Goal: Communication & Community: Connect with others

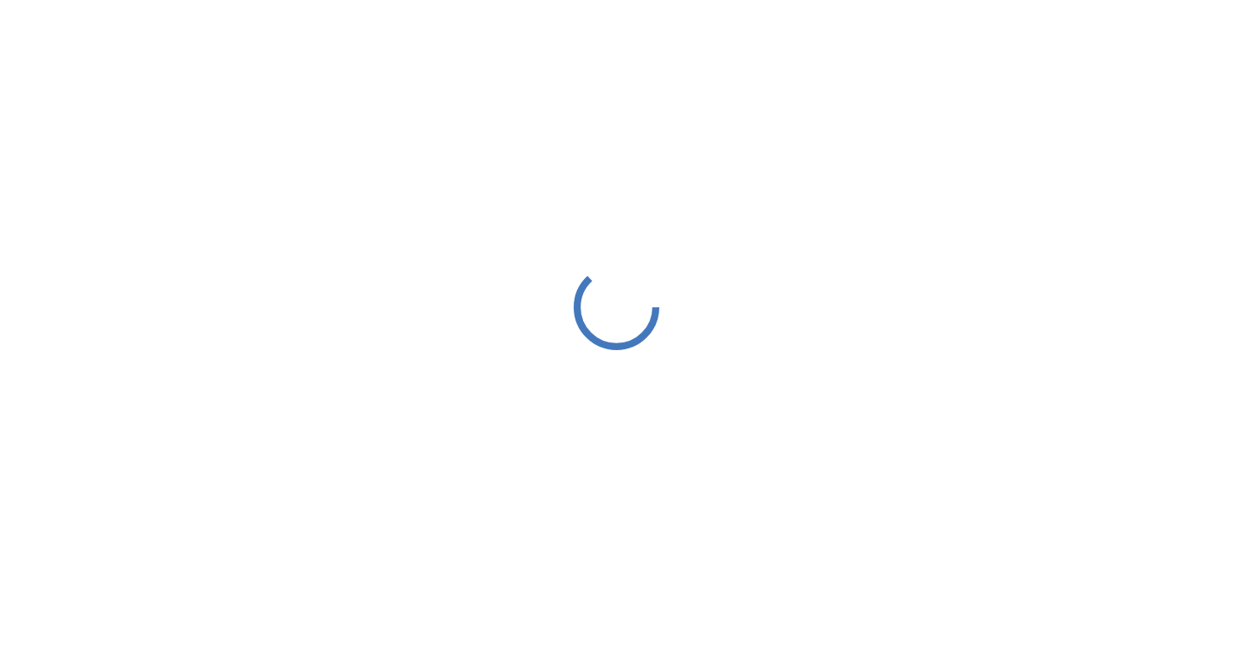
scroll to position [10249, 0]
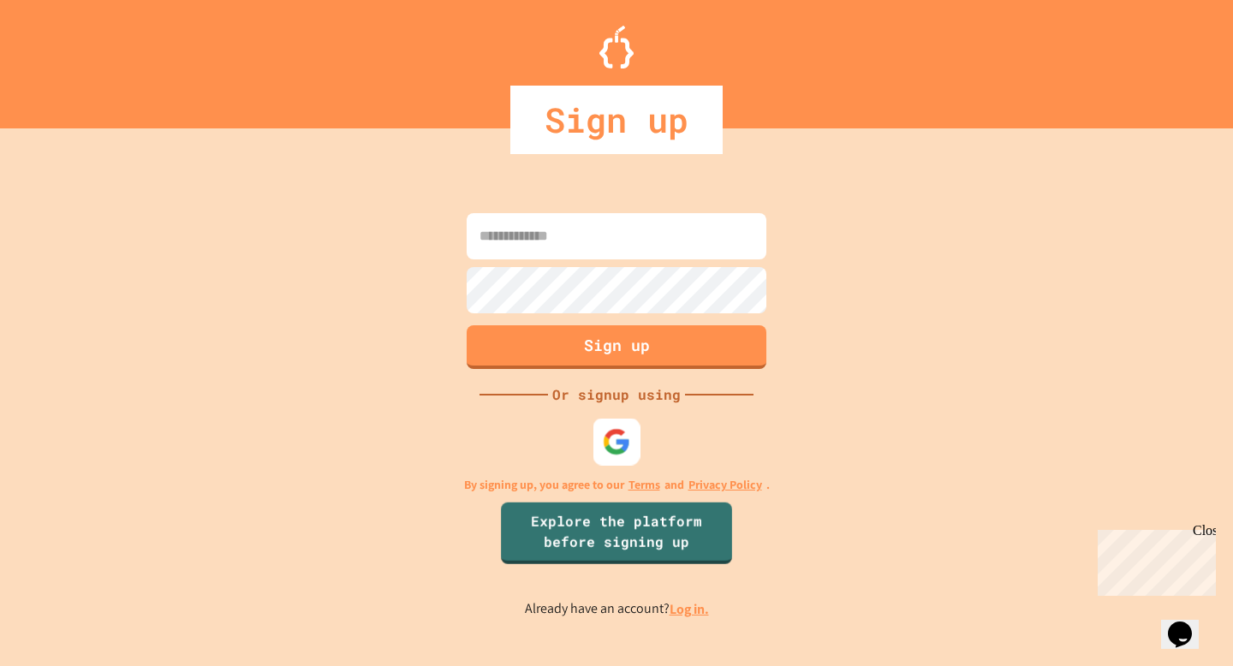
click at [626, 429] on img at bounding box center [617, 442] width 28 height 28
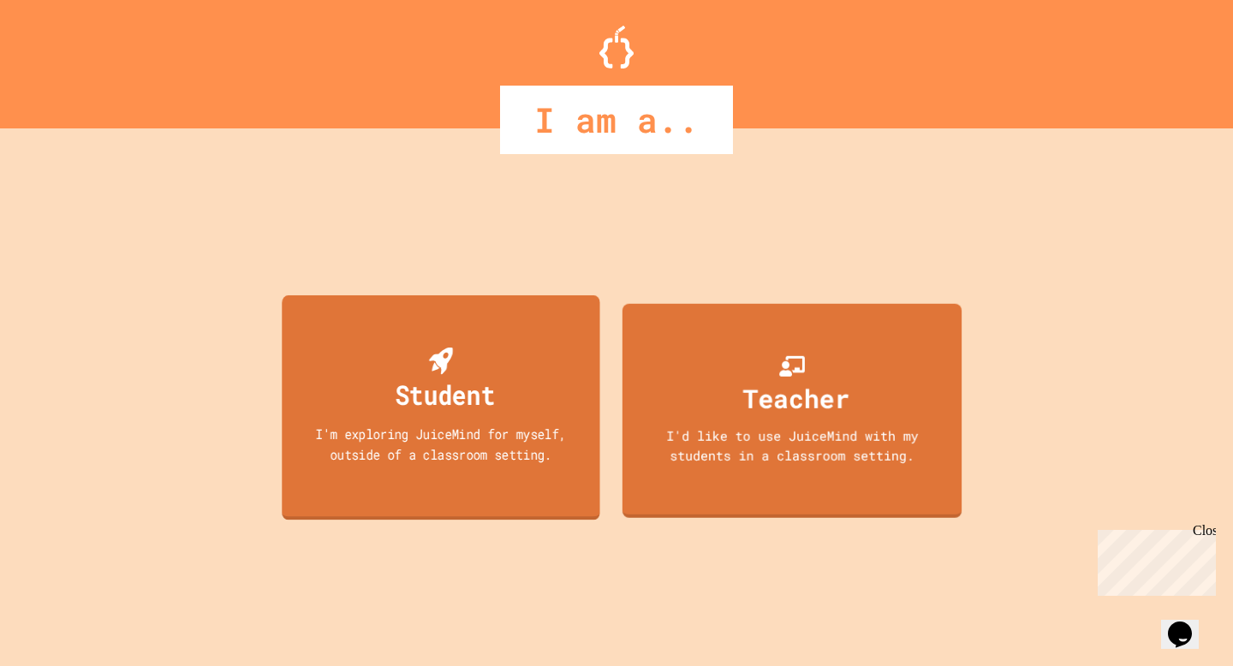
click at [469, 481] on div "Student I'm exploring JuiceMind for myself, outside of a classroom setting." at bounding box center [441, 407] width 318 height 225
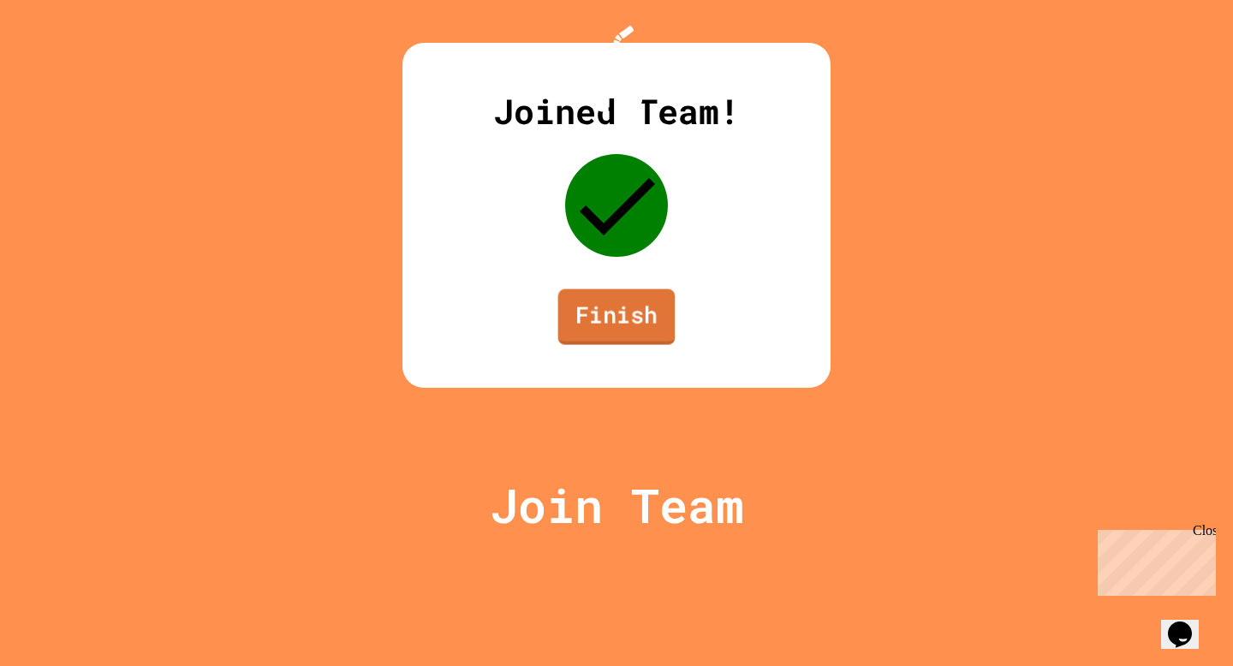
click at [636, 345] on link "Finish" at bounding box center [616, 318] width 117 height 56
